Goal: Task Accomplishment & Management: Manage account settings

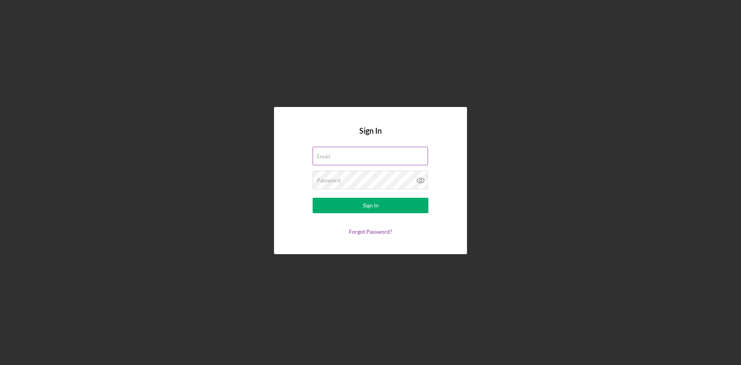
click at [337, 157] on div "Email" at bounding box center [371, 156] width 116 height 19
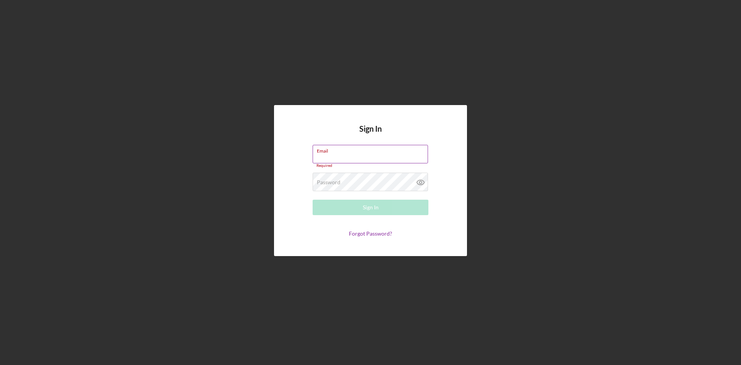
click at [354, 156] on input "Email" at bounding box center [370, 154] width 115 height 19
type input "[EMAIL_ADDRESS][DOMAIN_NAME]"
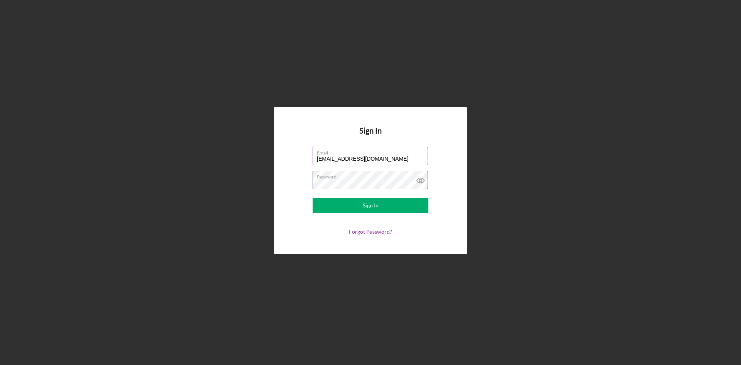
click at [313, 198] on button "Sign In" at bounding box center [371, 205] width 116 height 15
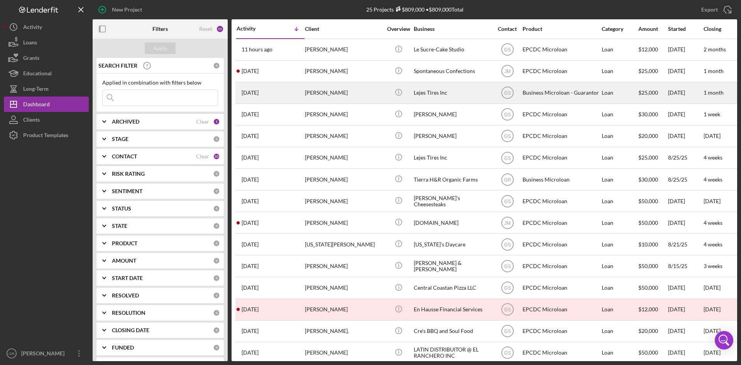
click at [442, 96] on div "Lejes Tires Inc" at bounding box center [452, 93] width 77 height 20
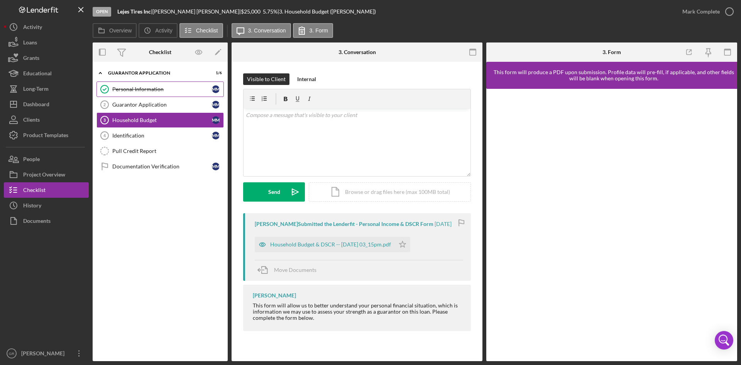
click at [161, 86] on div "Personal Information" at bounding box center [162, 89] width 100 height 6
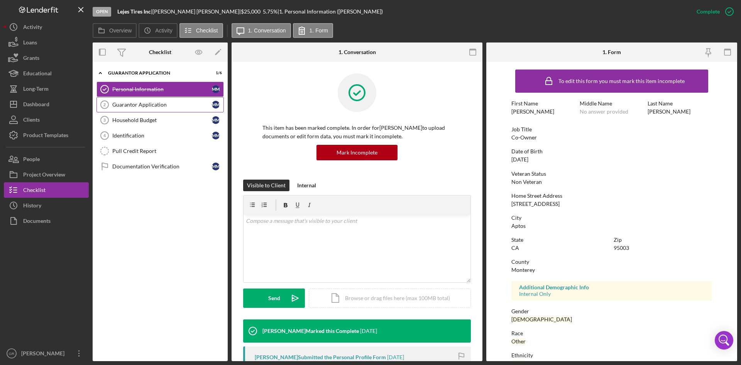
click at [125, 105] on div "Guarantor Application" at bounding box center [162, 105] width 100 height 6
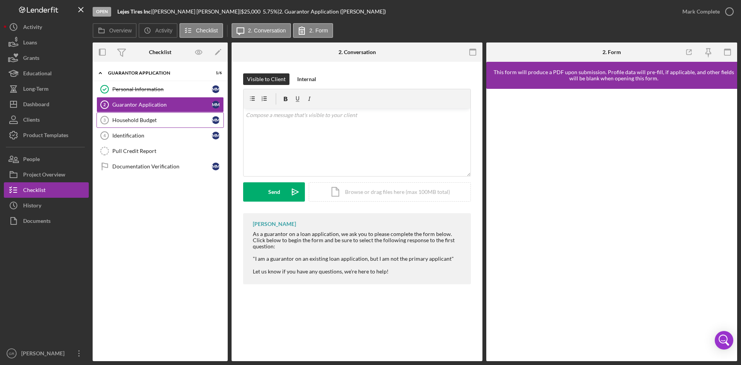
click at [137, 117] on div "Household Budget" at bounding box center [162, 120] width 100 height 6
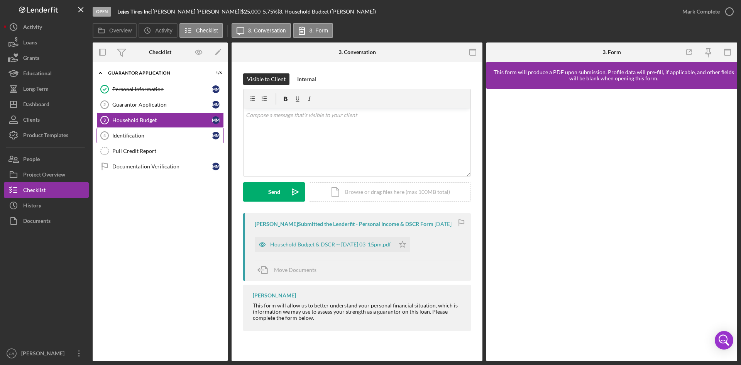
click at [137, 137] on div "Identification" at bounding box center [162, 135] width 100 height 6
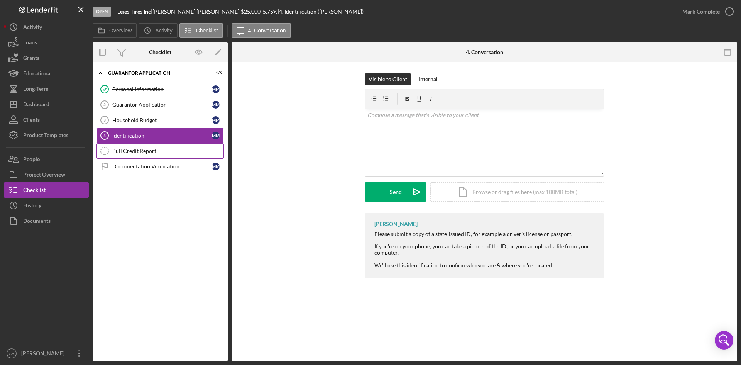
click at [141, 152] on div "Pull Credit Report" at bounding box center [167, 151] width 111 height 6
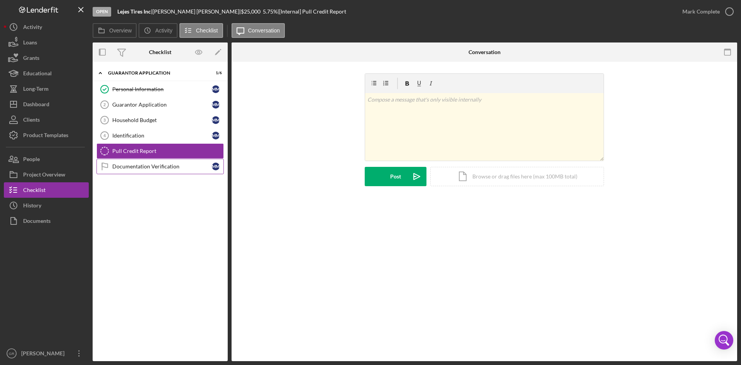
click at [147, 166] on div "Documentation Verification" at bounding box center [162, 166] width 100 height 6
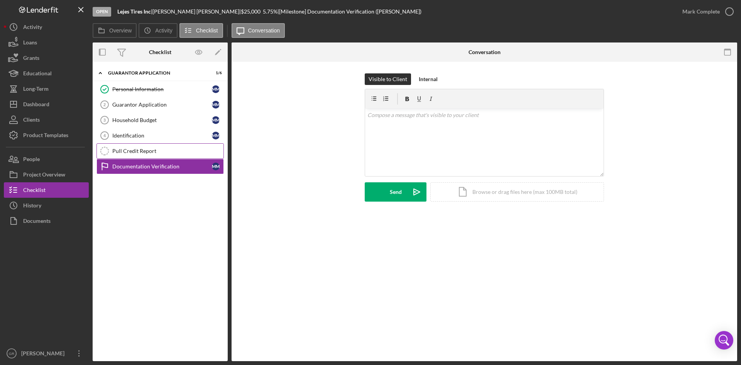
click at [151, 149] on div "Pull Credit Report" at bounding box center [167, 151] width 111 height 6
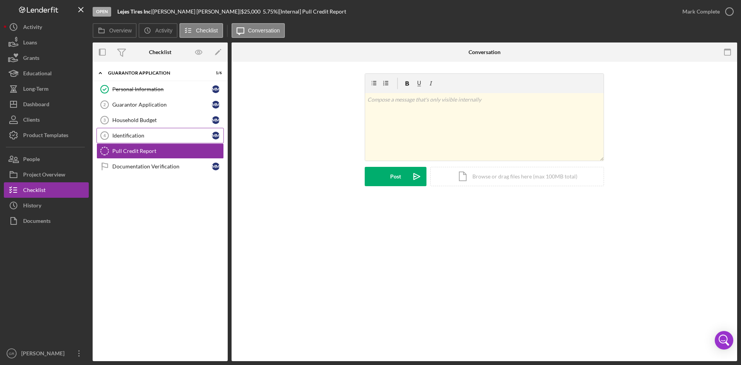
click at [158, 135] on div "Identification" at bounding box center [162, 135] width 100 height 6
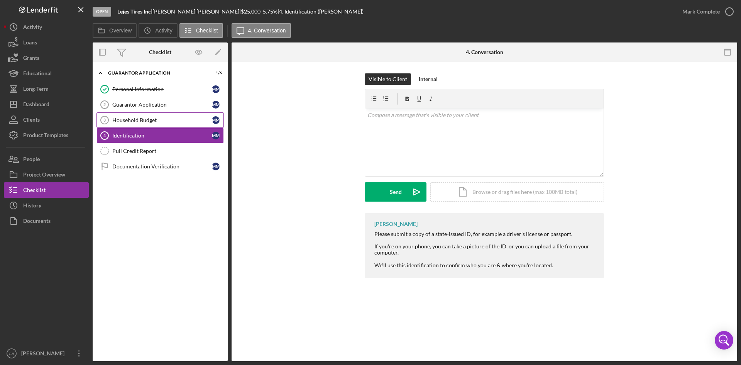
click at [162, 120] on div "Household Budget" at bounding box center [162, 120] width 100 height 6
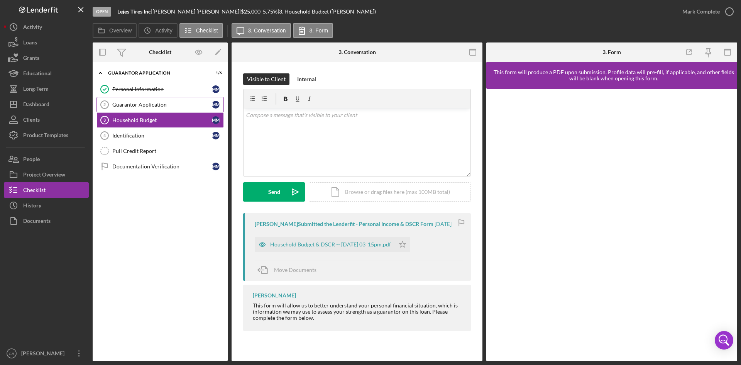
click at [167, 102] on div "Guarantor Application" at bounding box center [162, 105] width 100 height 6
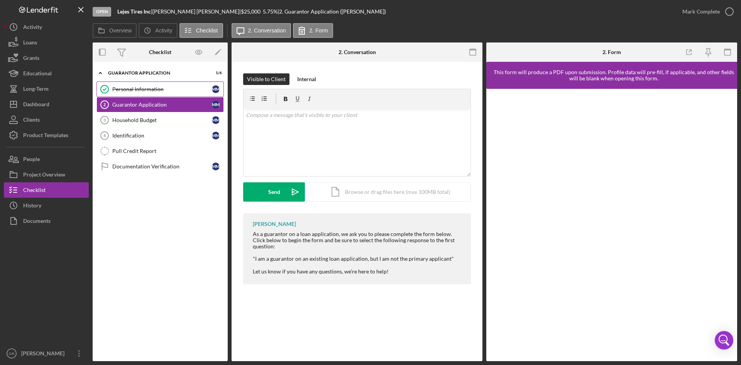
click at [172, 91] on div "Personal Information" at bounding box center [162, 89] width 100 height 6
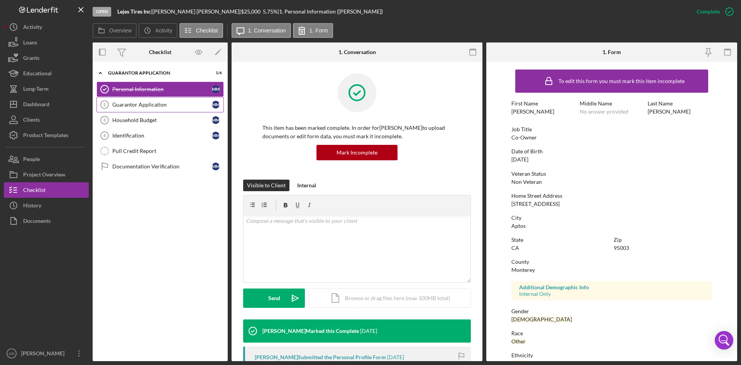
click at [148, 103] on div "Guarantor Application" at bounding box center [162, 105] width 100 height 6
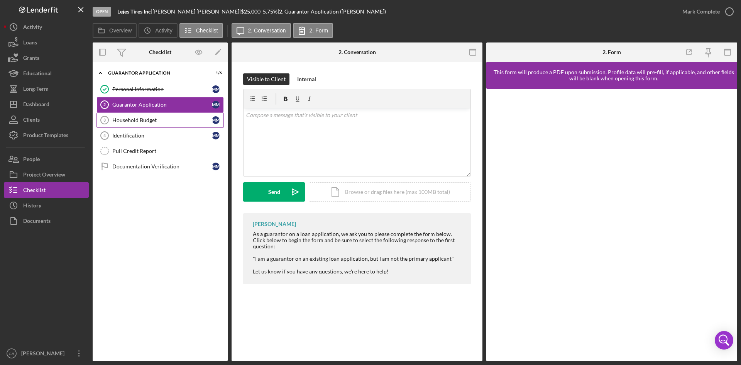
click at [176, 119] on div "Household Budget" at bounding box center [162, 120] width 100 height 6
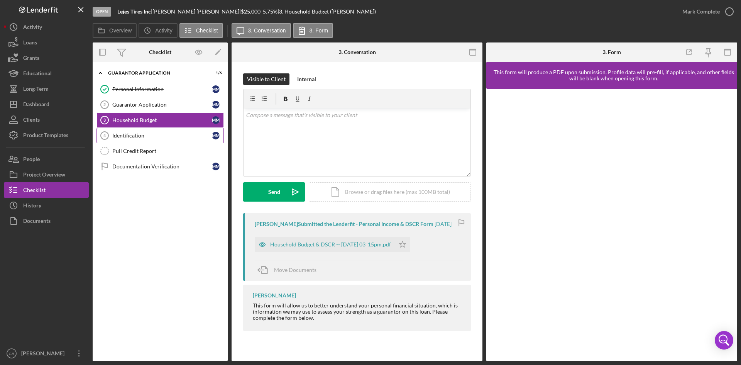
click at [164, 138] on div "Identification" at bounding box center [162, 135] width 100 height 6
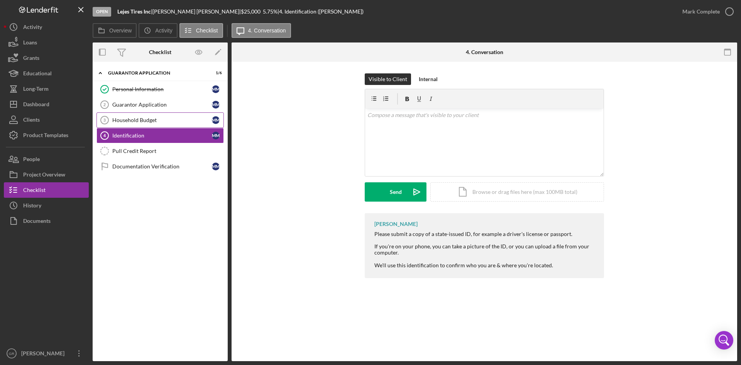
click at [153, 118] on div "Household Budget" at bounding box center [162, 120] width 100 height 6
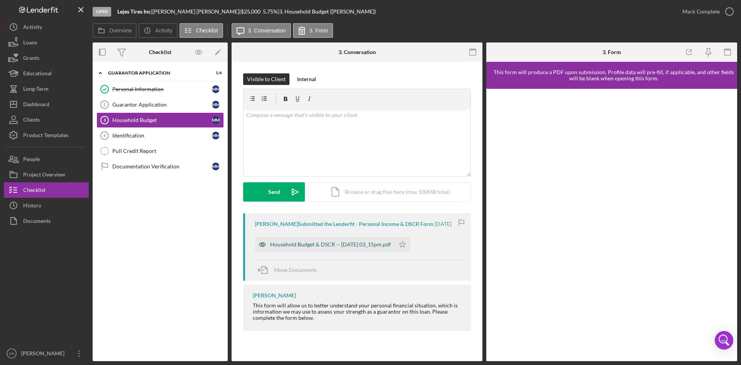
click at [312, 250] on div "Household Budget & DSCR -- [DATE] 03_15pm.pdf" at bounding box center [325, 244] width 140 height 15
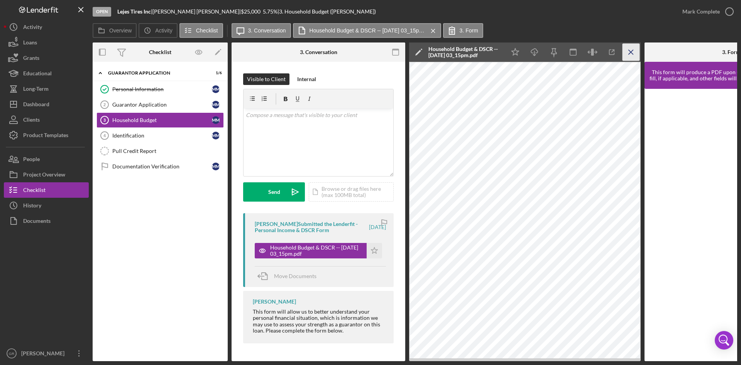
click at [625, 56] on icon "Icon/Menu Close" at bounding box center [631, 52] width 17 height 17
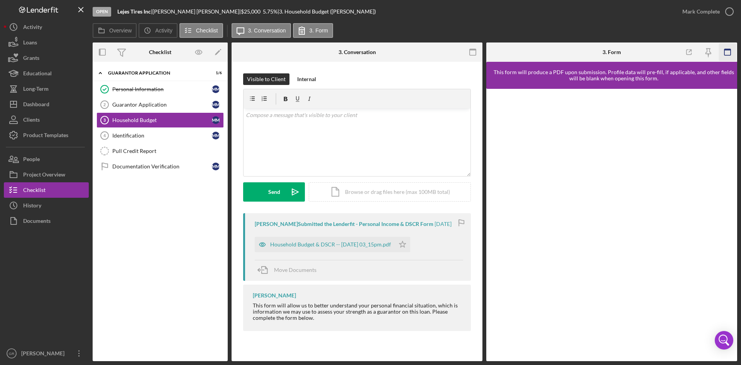
click at [723, 51] on icon "button" at bounding box center [727, 52] width 17 height 17
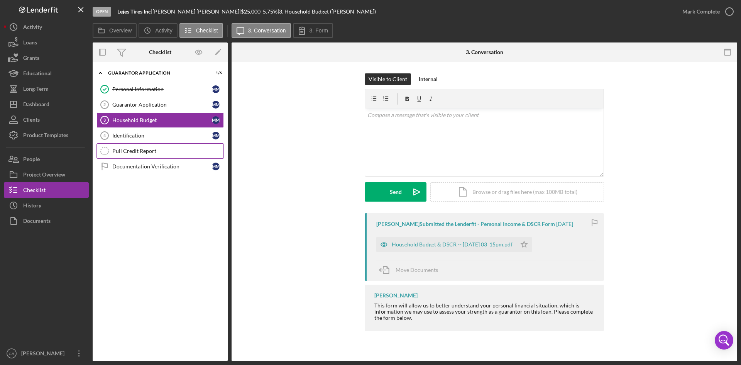
click at [142, 149] on div "Pull Credit Report" at bounding box center [167, 151] width 111 height 6
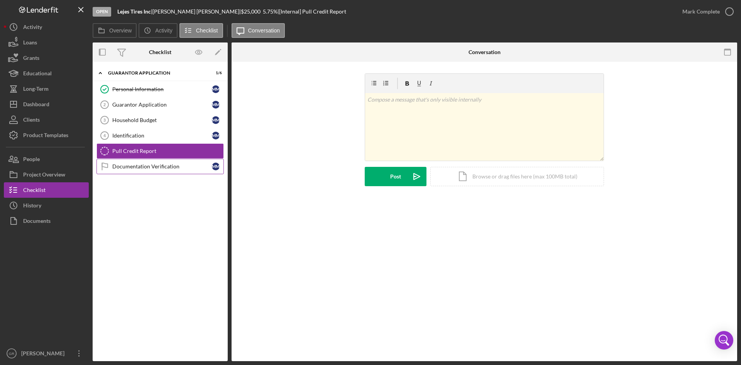
click at [140, 164] on div "Documentation Verification" at bounding box center [162, 166] width 100 height 6
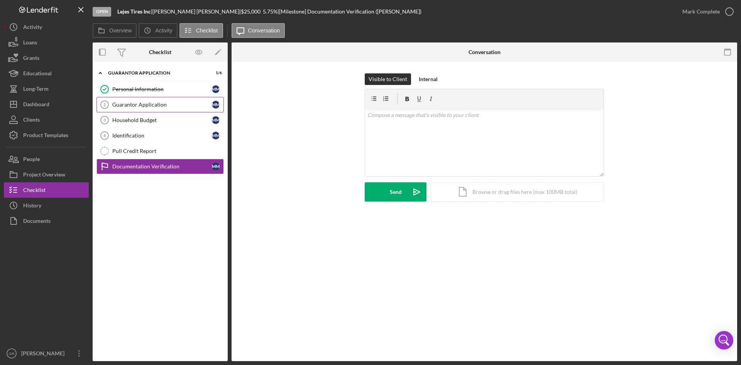
click at [126, 100] on link "Guarantor Application 2 Guarantor Application M M" at bounding box center [160, 104] width 127 height 15
